Goal: Use online tool/utility: Utilize a website feature to perform a specific function

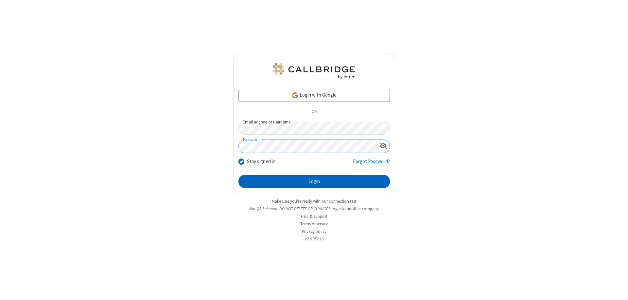
click at [314, 181] on button "Login" at bounding box center [313, 181] width 151 height 13
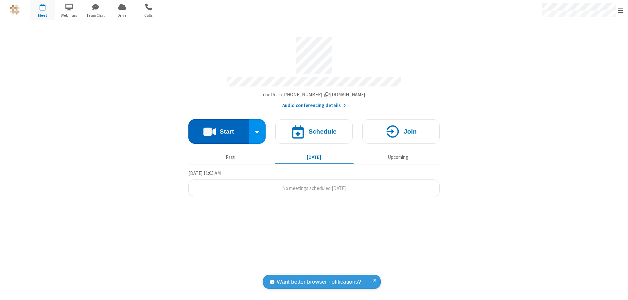
click at [218, 128] on button "Start" at bounding box center [218, 131] width 60 height 25
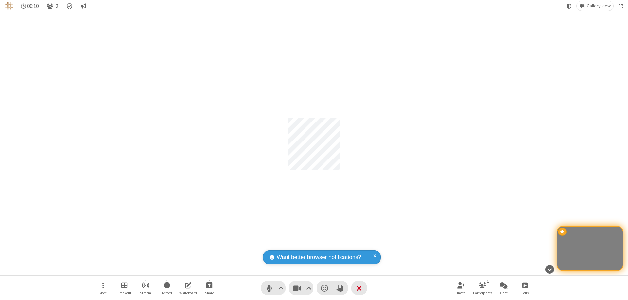
click at [167, 287] on span "Start recording" at bounding box center [167, 285] width 6 height 8
